Goal: Task Accomplishment & Management: Use online tool/utility

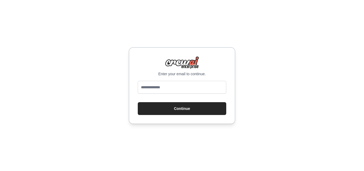
click at [168, 85] on input "email" at bounding box center [182, 87] width 89 height 13
type input "**********"
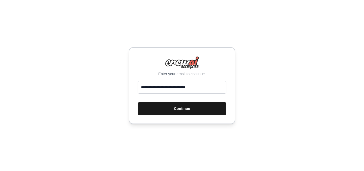
click at [165, 110] on button "Continue" at bounding box center [182, 108] width 89 height 13
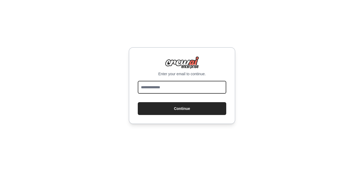
click at [179, 85] on input "email" at bounding box center [182, 87] width 89 height 13
type input "**********"
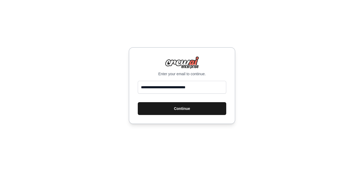
click at [185, 107] on button "Continue" at bounding box center [182, 108] width 89 height 13
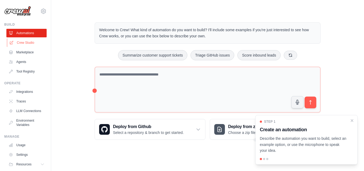
click at [20, 42] on link "Crew Studio" at bounding box center [27, 42] width 40 height 9
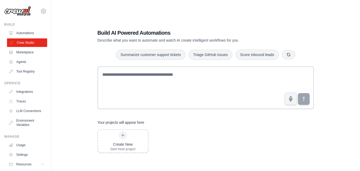
click at [29, 43] on link "Crew Studio" at bounding box center [27, 42] width 40 height 9
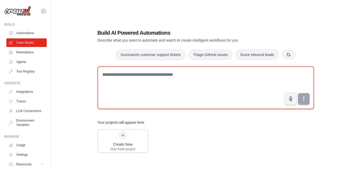
click at [137, 80] on textarea at bounding box center [206, 87] width 217 height 43
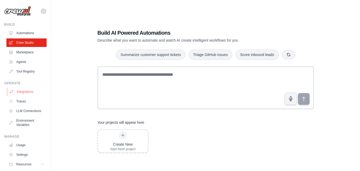
click at [23, 89] on link "Integrations" at bounding box center [27, 91] width 40 height 9
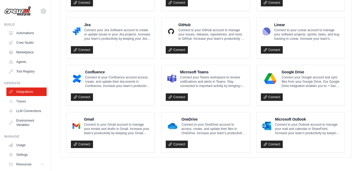
scroll to position [331, 0]
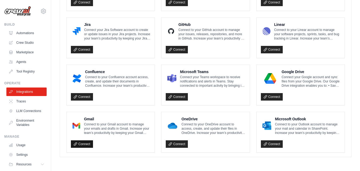
click at [89, 146] on link "Connect" at bounding box center [82, 143] width 22 height 7
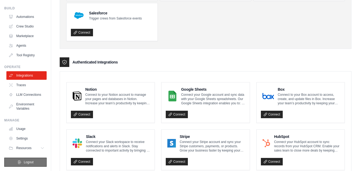
scroll to position [80, 0]
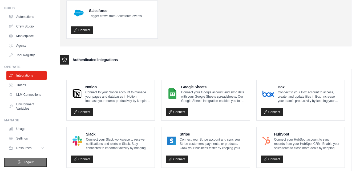
click at [32, 162] on button "Logout" at bounding box center [25, 162] width 42 height 9
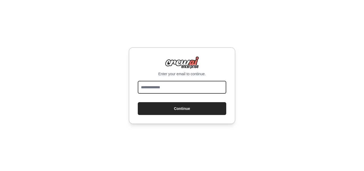
click at [189, 89] on input "email" at bounding box center [182, 87] width 89 height 13
type input "**********"
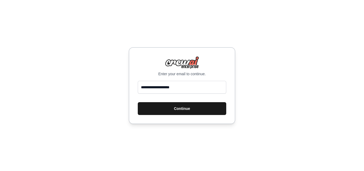
click at [175, 108] on button "Continue" at bounding box center [182, 108] width 89 height 13
